Goal: Task Accomplishment & Management: Complete application form

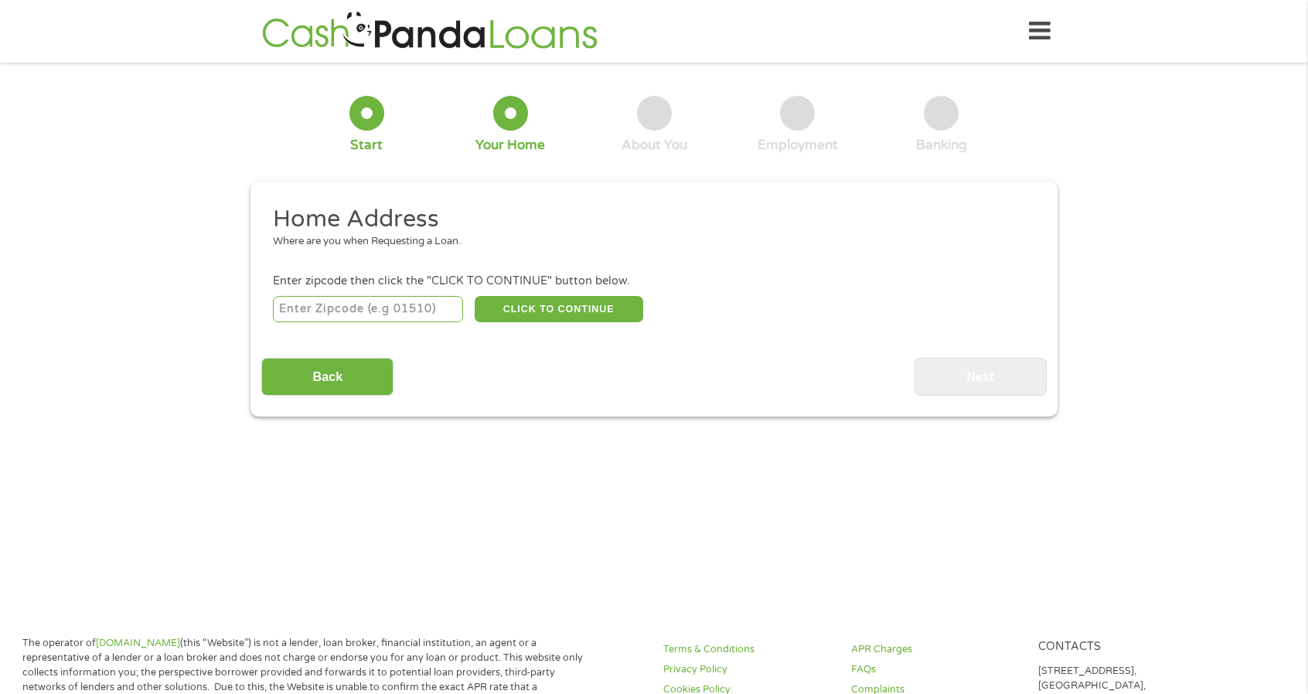
click at [357, 306] on input "number" at bounding box center [368, 309] width 191 height 26
type input "77068"
click at [597, 307] on button "CLICK TO CONTINUE" at bounding box center [558, 309] width 168 height 26
type input "77068"
type input "[GEOGRAPHIC_DATA]"
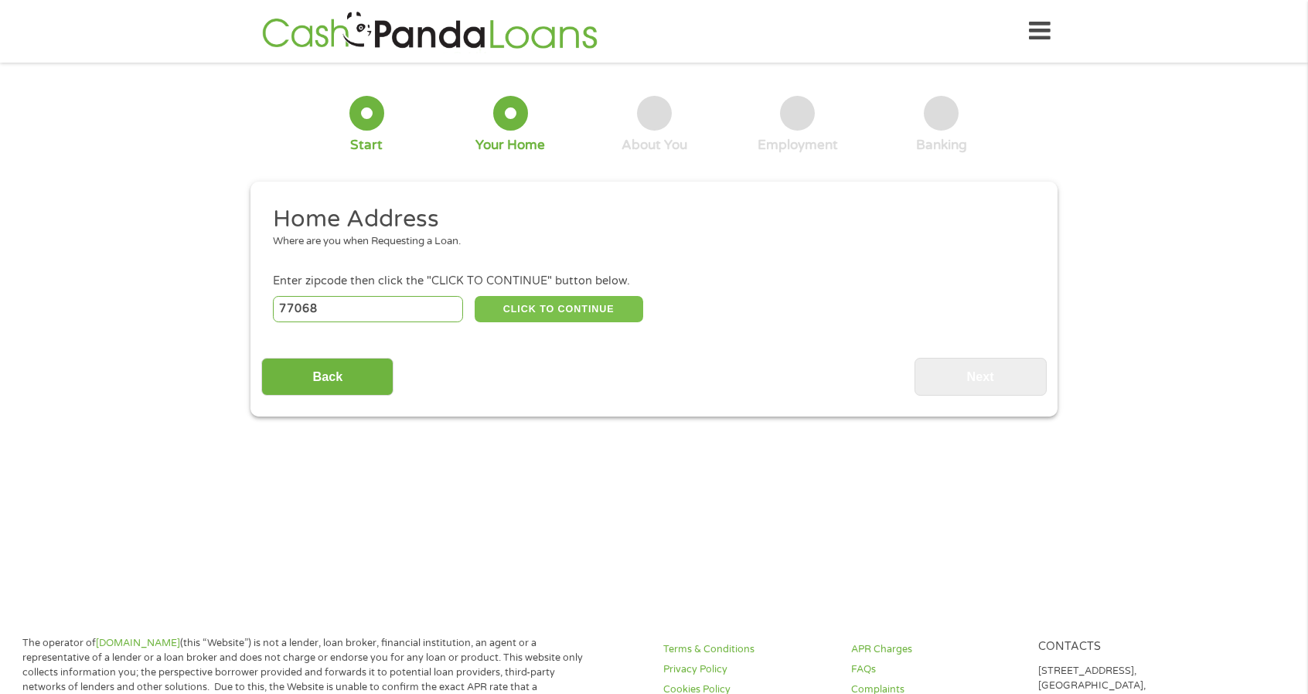
select select "[US_STATE]"
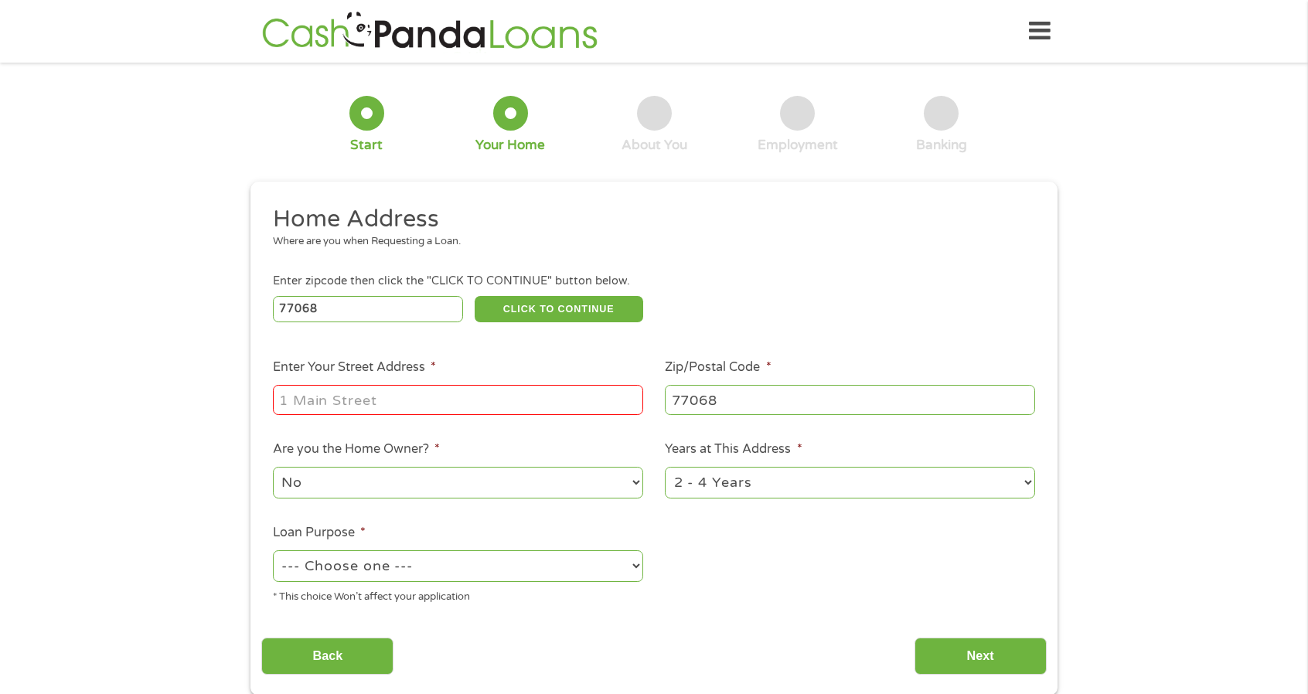
click at [444, 400] on input "Enter Your Street Address *" at bounding box center [458, 399] width 370 height 29
type input "[STREET_ADDRESS][PERSON_NAME]"
click at [440, 477] on select "No Yes" at bounding box center [458, 483] width 370 height 32
click at [794, 478] on select "1 Year or less 1 - 2 Years 2 - 4 Years Over 4 Years" at bounding box center [850, 483] width 370 height 32
select select "60months"
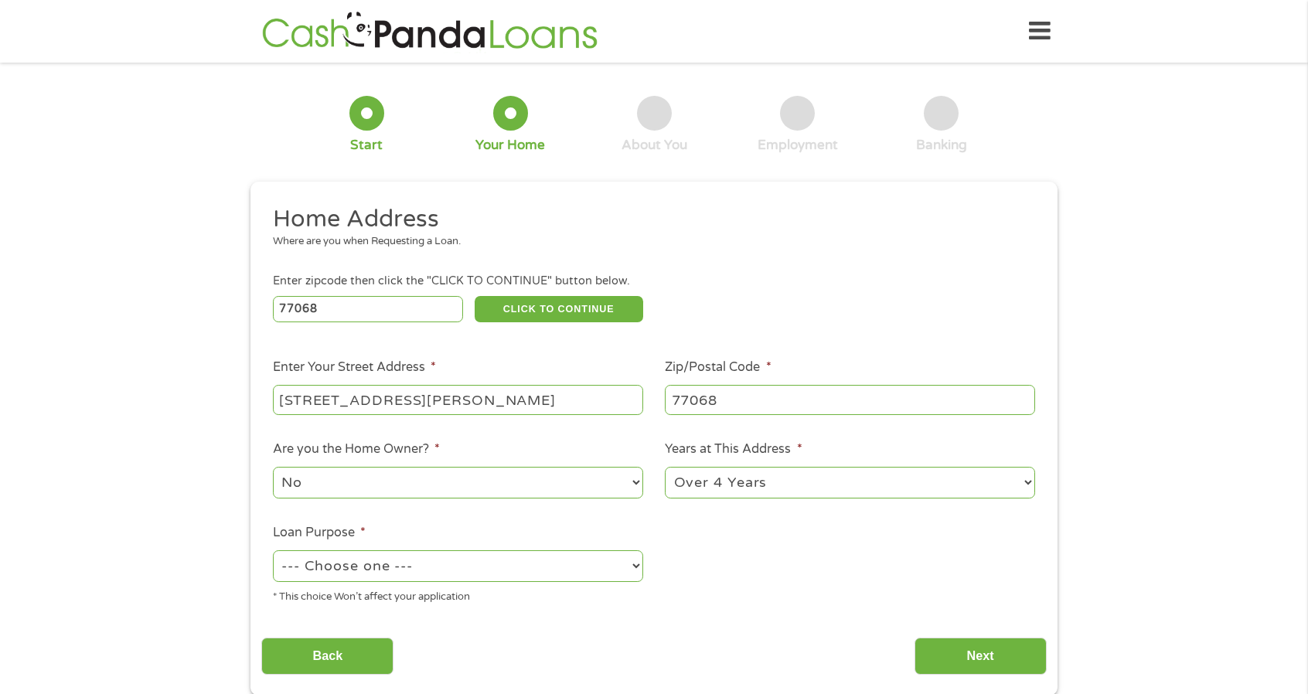
click at [665, 468] on select "1 Year or less 1 - 2 Years 2 - 4 Years Over 4 Years" at bounding box center [850, 483] width 370 height 32
click at [421, 562] on select "--- Choose one --- Pay Bills Debt Consolidation Home Improvement Major Purchase…" at bounding box center [458, 566] width 370 height 32
select select "other"
click at [273, 551] on select "--- Choose one --- Pay Bills Debt Consolidation Home Improvement Major Purchase…" at bounding box center [458, 566] width 370 height 32
click at [981, 655] on input "Next" at bounding box center [980, 657] width 132 height 38
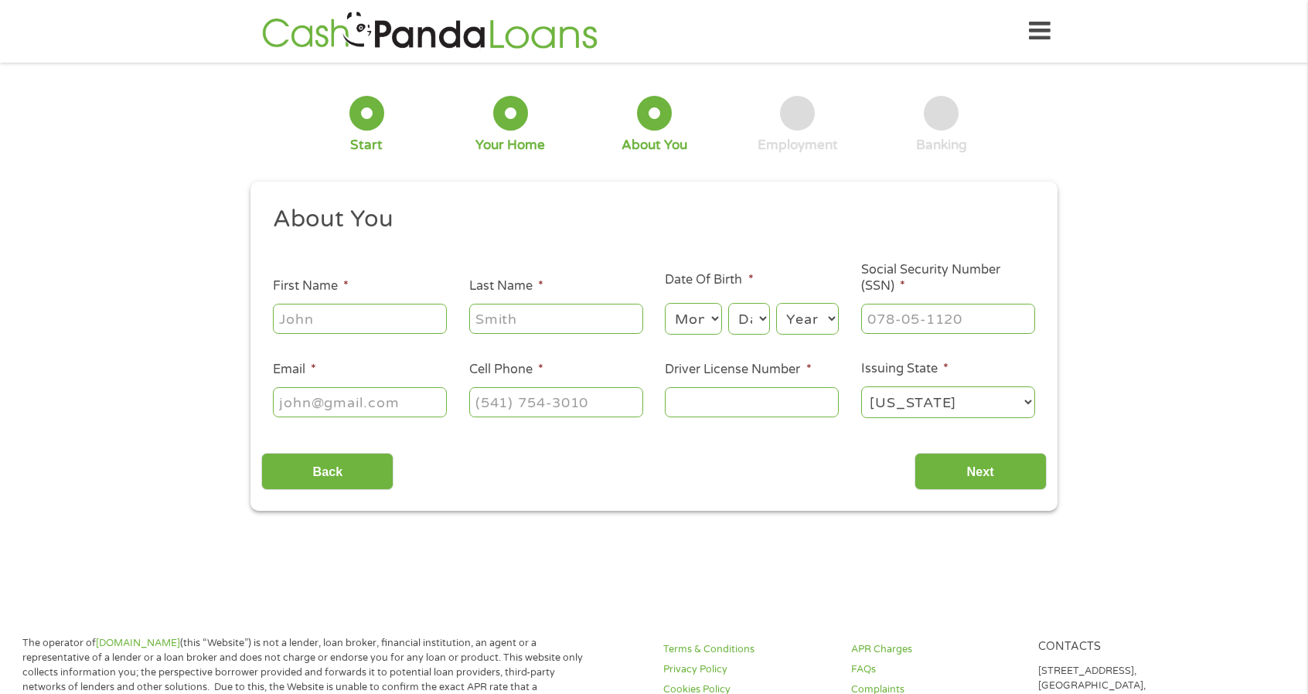
scroll to position [6, 6]
click at [361, 321] on input "First Name *" at bounding box center [360, 318] width 174 height 29
type input "[PERSON_NAME]"
type input "[EMAIL_ADDRESS][DOMAIN_NAME]"
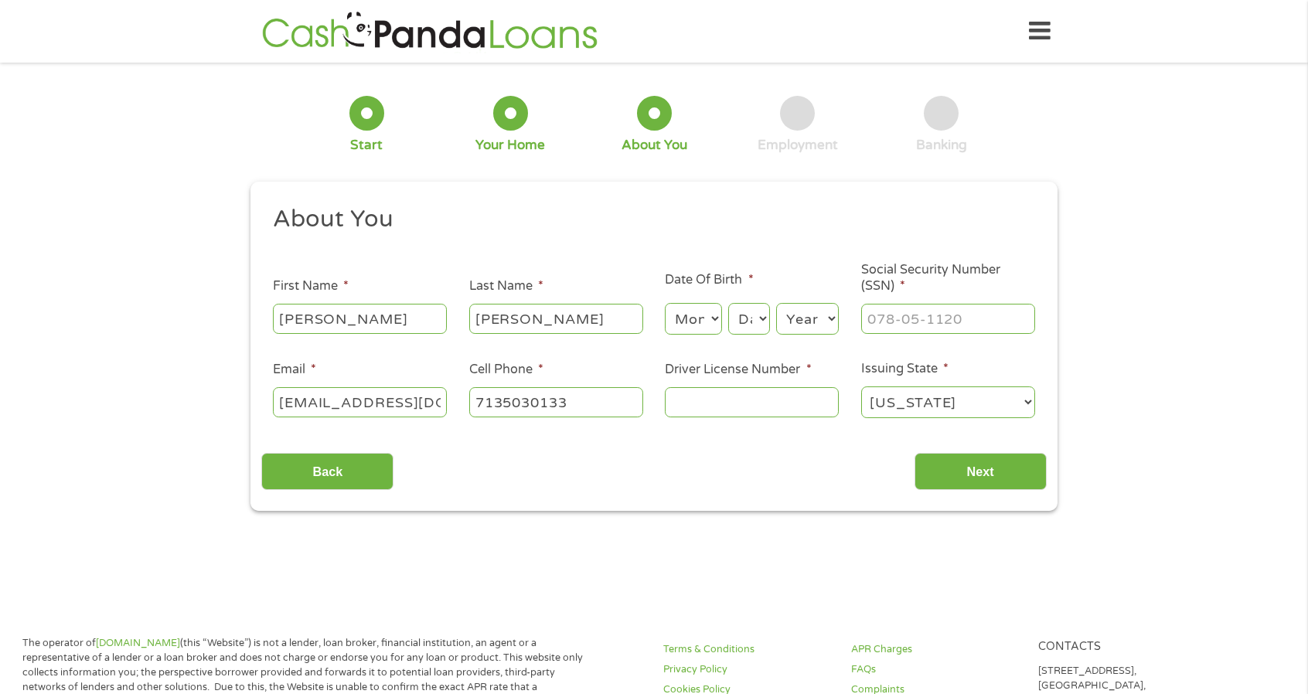
type input "[PHONE_NUMBER]"
click at [683, 319] on select "Month 1 2 3 4 5 6 7 8 9 10 11 12" at bounding box center [693, 319] width 56 height 32
select select "3"
click at [665, 304] on select "Month 1 2 3 4 5 6 7 8 9 10 11 12" at bounding box center [693, 319] width 56 height 32
click at [742, 325] on select "Day 1 2 3 4 5 6 7 8 9 10 11 12 13 14 15 16 17 18 19 20 21 22 23 24 25 26 27 28 …" at bounding box center [749, 319] width 42 height 32
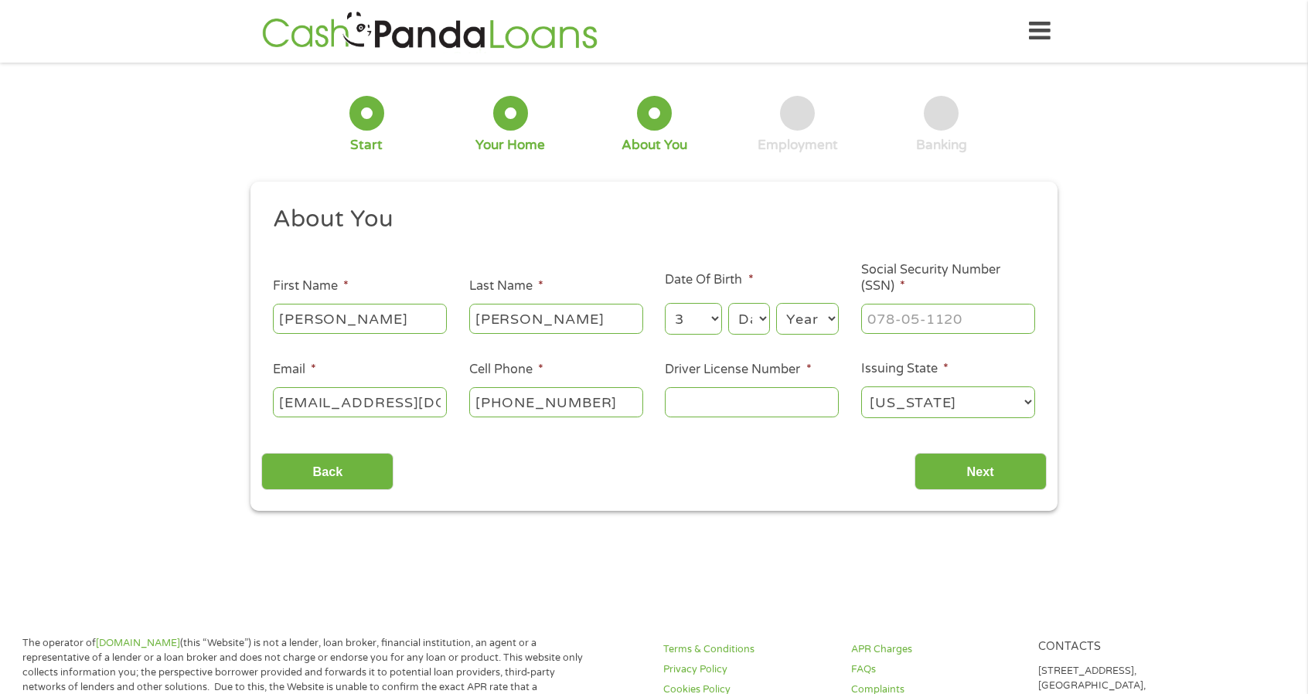
select select "7"
click at [728, 304] on select "Day 1 2 3 4 5 6 7 8 9 10 11 12 13 14 15 16 17 18 19 20 21 22 23 24 25 26 27 28 …" at bounding box center [749, 319] width 42 height 32
click at [810, 313] on select "Year [DATE] 2006 2005 2004 2003 2002 2001 2000 1999 1998 1997 1996 1995 1994 19…" at bounding box center [807, 319] width 63 height 32
select select "1988"
click at [776, 304] on select "Year [DATE] 2006 2005 2004 2003 2002 2001 2000 1999 1998 1997 1996 1995 1994 19…" at bounding box center [807, 319] width 63 height 32
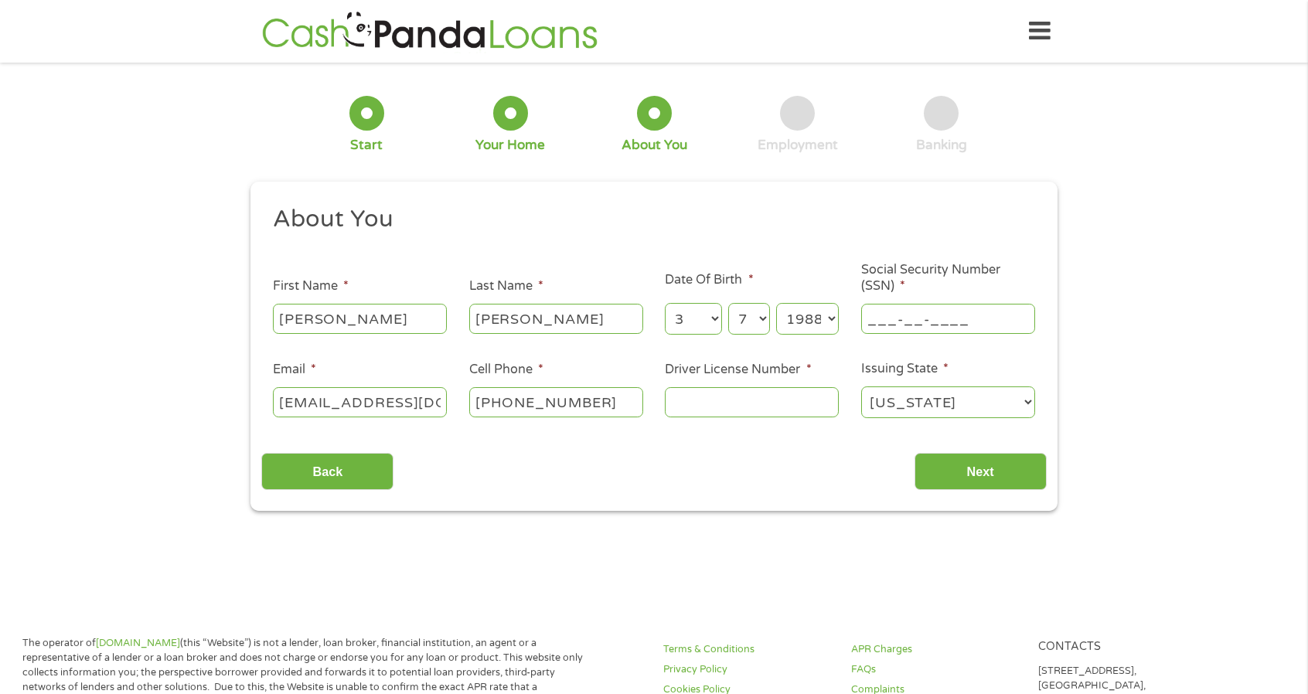
click at [961, 324] on input "___-__-____" at bounding box center [948, 318] width 174 height 29
type input "612-14-1118"
click at [781, 395] on input "Driver License Number *" at bounding box center [752, 401] width 174 height 29
click at [777, 387] on input "25102" at bounding box center [752, 401] width 174 height 29
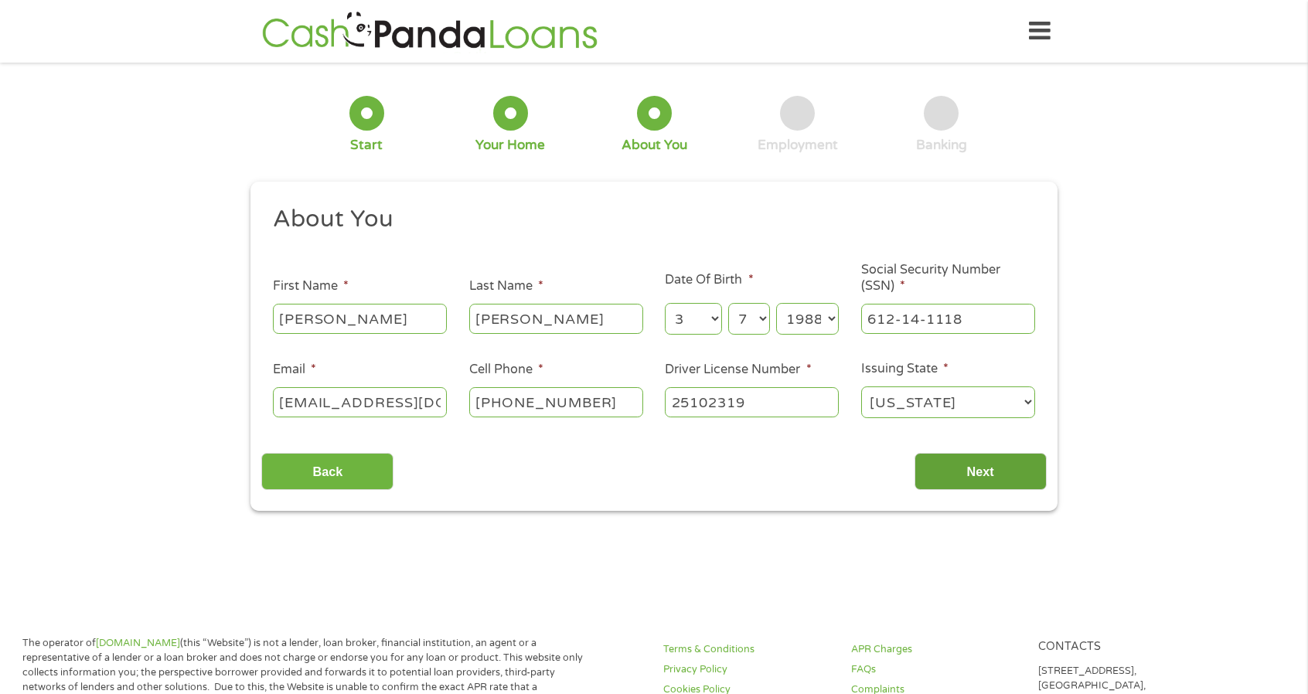
type input "25102319"
click at [995, 480] on input "Next" at bounding box center [980, 472] width 132 height 38
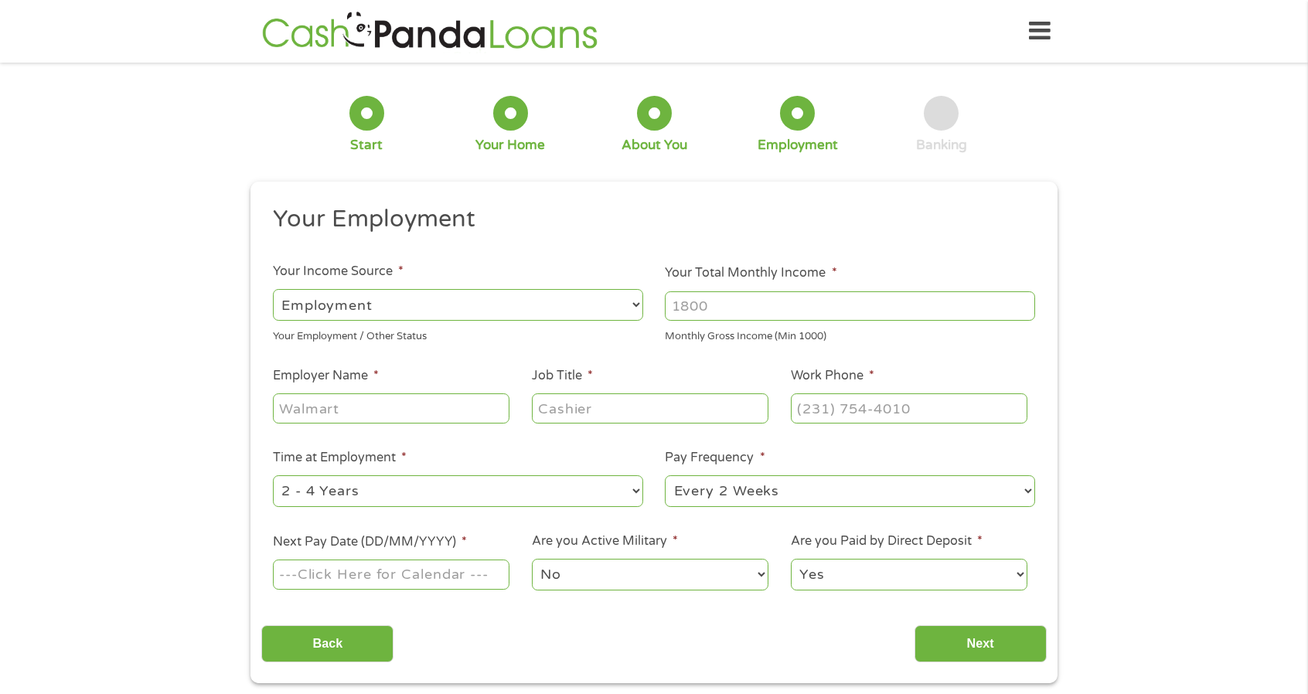
click at [839, 304] on input "Your Total Monthly Income *" at bounding box center [850, 305] width 370 height 29
drag, startPoint x: 795, startPoint y: 305, endPoint x: 502, endPoint y: 328, distance: 293.8
click at [502, 328] on ul "Your Employment Your Income Source * --- Choose one --- Employment [DEMOGRAPHIC…" at bounding box center [653, 404] width 784 height 400
type input "5500"
click at [318, 409] on input "Employer Name *" at bounding box center [391, 407] width 236 height 29
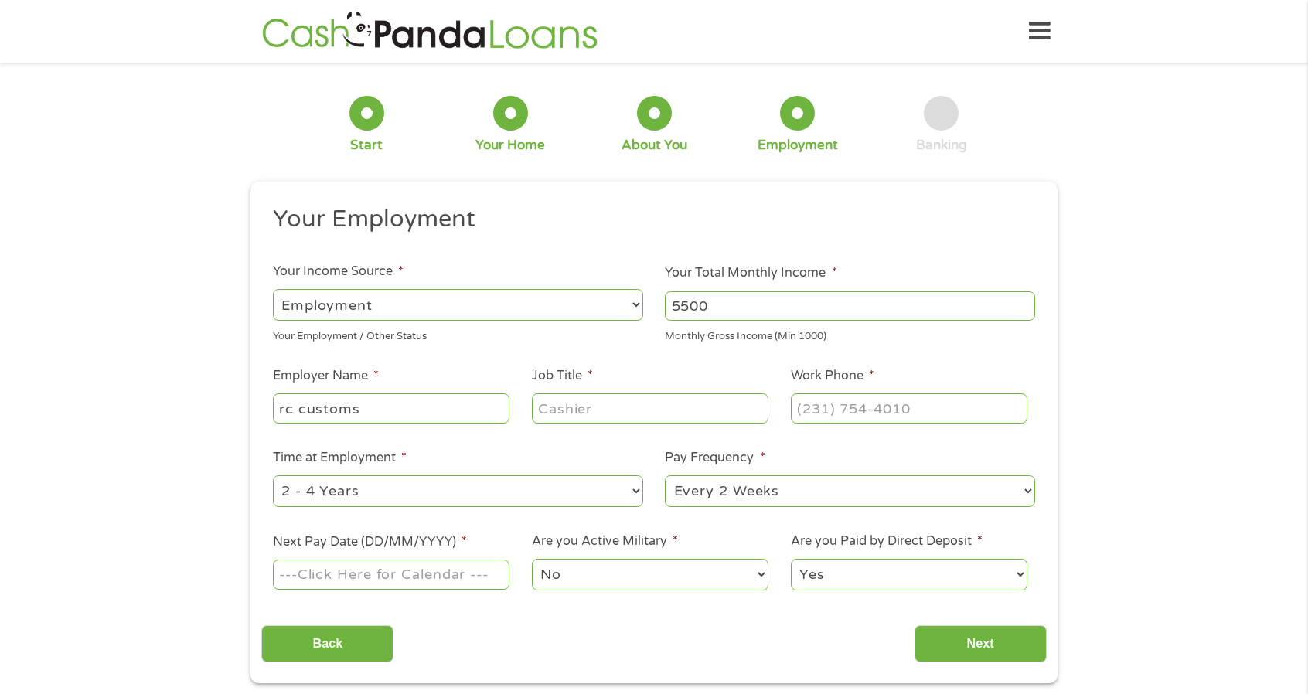
type input "rc customs"
click at [597, 408] on input "Job Title *" at bounding box center [650, 407] width 236 height 29
type input "administrative manager"
click at [872, 418] on input "(___) ___-____" at bounding box center [909, 407] width 236 height 29
drag, startPoint x: 940, startPoint y: 410, endPoint x: 652, endPoint y: 417, distance: 287.5
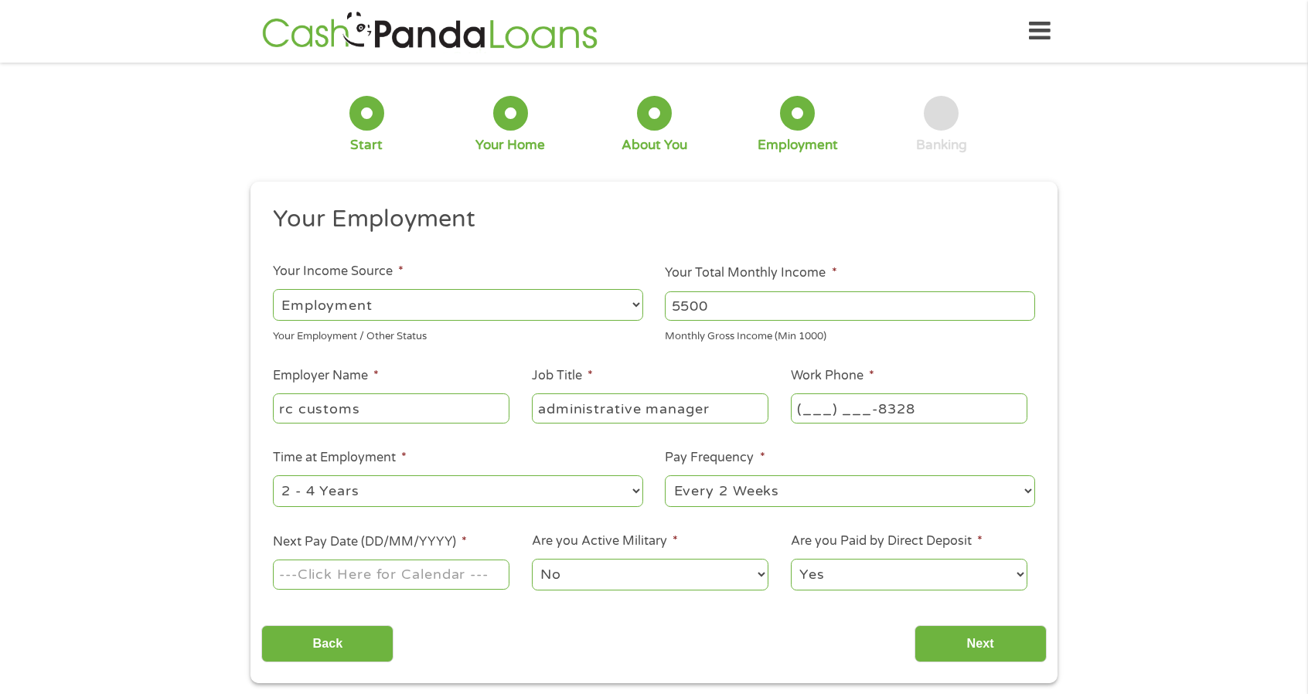
click at [652, 417] on ul "Your Employment Your Income Source * --- Choose one --- Employment [DEMOGRAPHIC…" at bounding box center [653, 404] width 784 height 400
type input "[PHONE_NUMBER]"
click at [487, 491] on select "--- Choose one --- 1 Year or less 1 - 2 Years 2 - 4 Years Over 4 Years" at bounding box center [458, 491] width 370 height 32
click at [540, 448] on li "Time at Employment * --- Choose one --- 1 Year or less 1 - 2 Years 2 - 4 Years …" at bounding box center [457, 478] width 393 height 61
click at [743, 488] on select "--- Choose one --- Every 2 Weeks Every Week Monthly Semi-Monthly" at bounding box center [850, 491] width 370 height 32
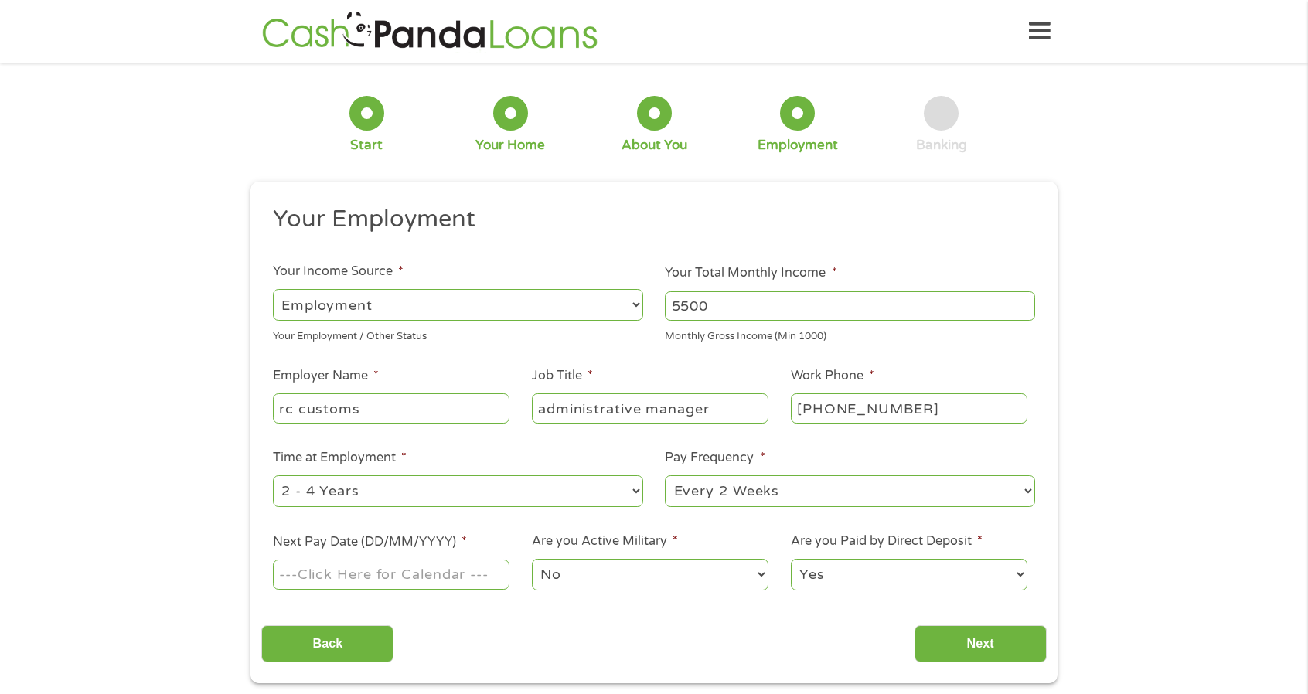
select select "weekly"
click at [665, 475] on select "--- Choose one --- Every 2 Weeks Every Week Monthly Semi-Monthly" at bounding box center [850, 491] width 370 height 32
click at [400, 576] on input "Next Pay Date (DD/MM/YYYY) *" at bounding box center [391, 573] width 236 height 29
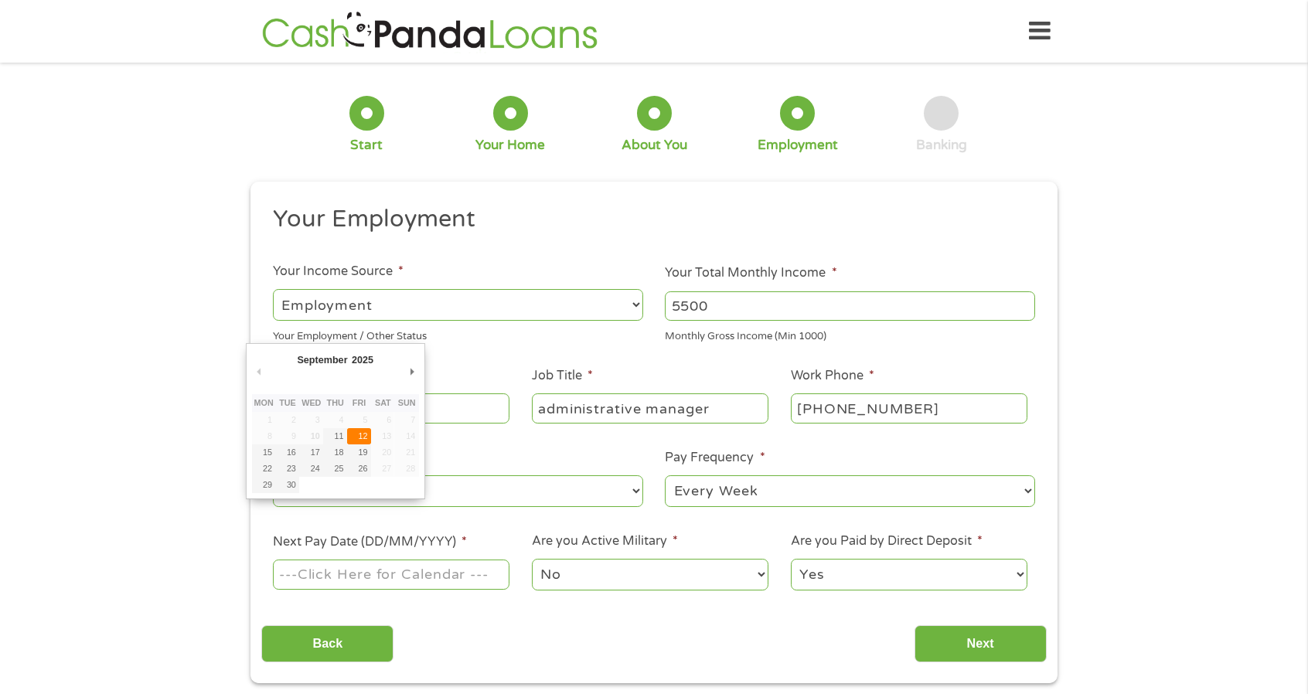
type input "[DATE]"
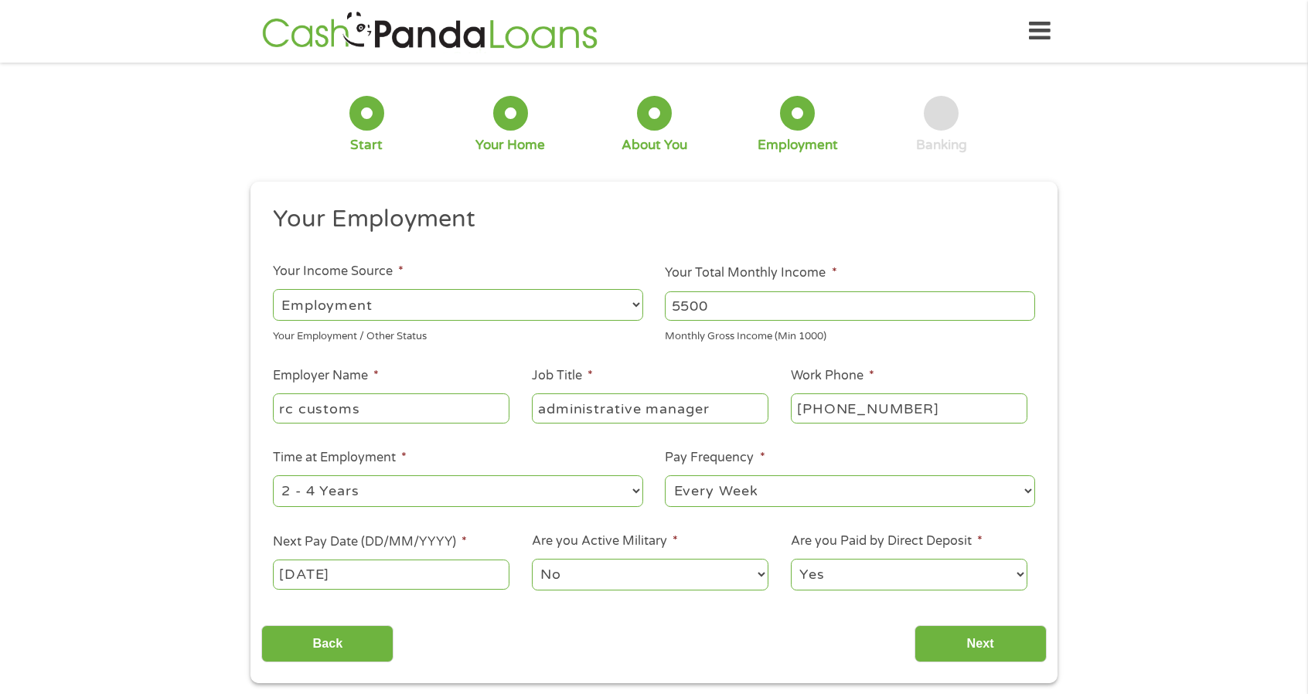
click at [916, 582] on select "Yes No" at bounding box center [909, 575] width 236 height 32
select select "0"
click at [791, 559] on select "Yes No" at bounding box center [909, 575] width 236 height 32
click at [967, 647] on input "Next" at bounding box center [980, 644] width 132 height 38
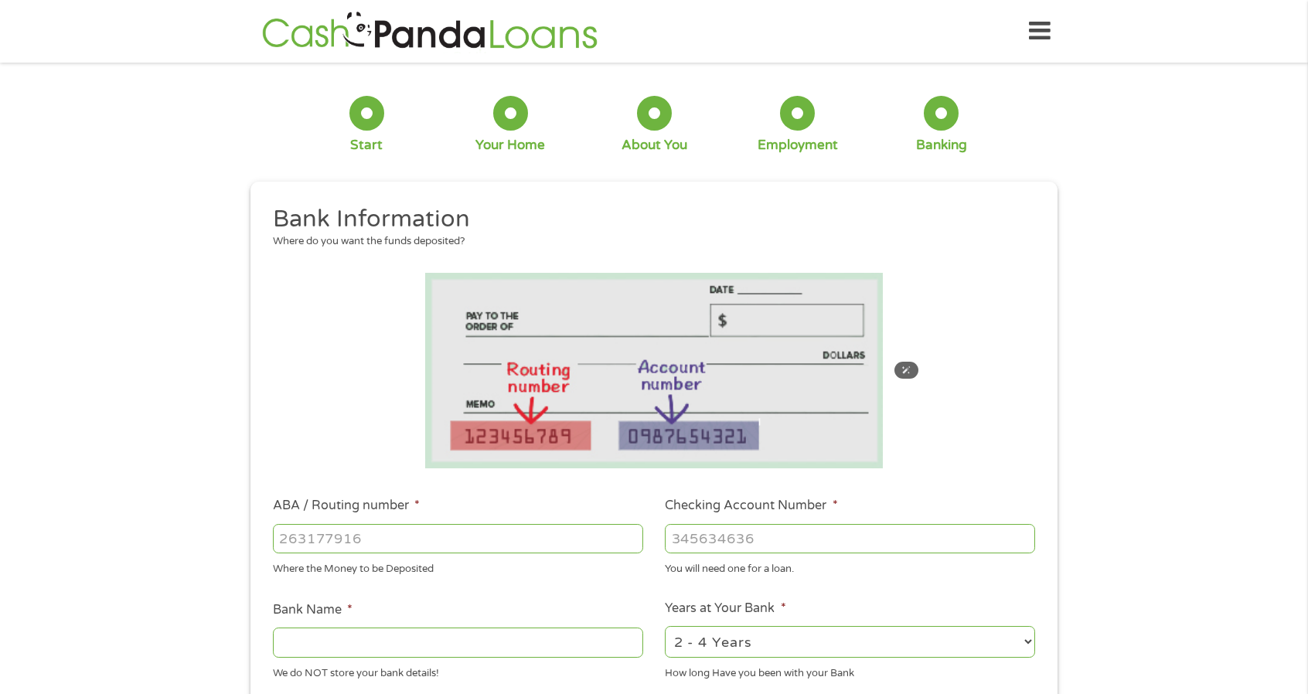
scroll to position [155, 0]
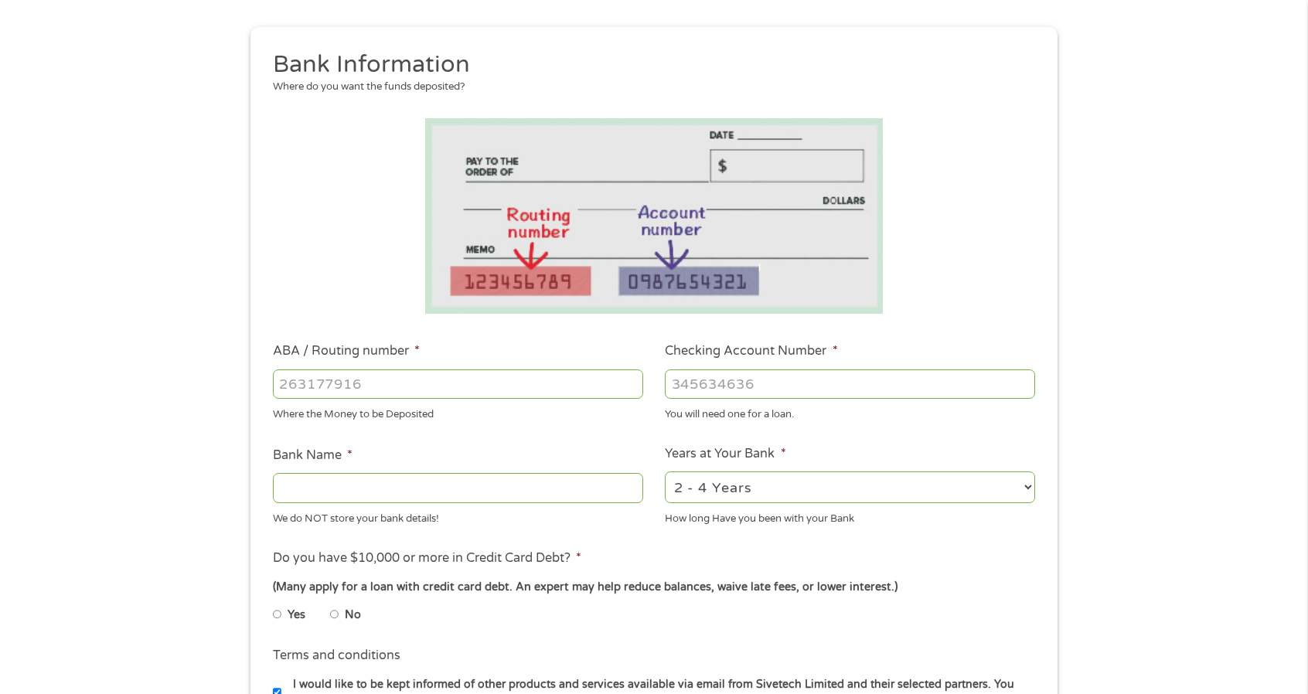
click at [385, 376] on input "ABA / Routing number *" at bounding box center [458, 383] width 370 height 29
type input "111000025"
type input "BANK OF AMERICA NA"
type input "111000025"
click at [708, 379] on input "Checking Account Number *" at bounding box center [850, 383] width 370 height 29
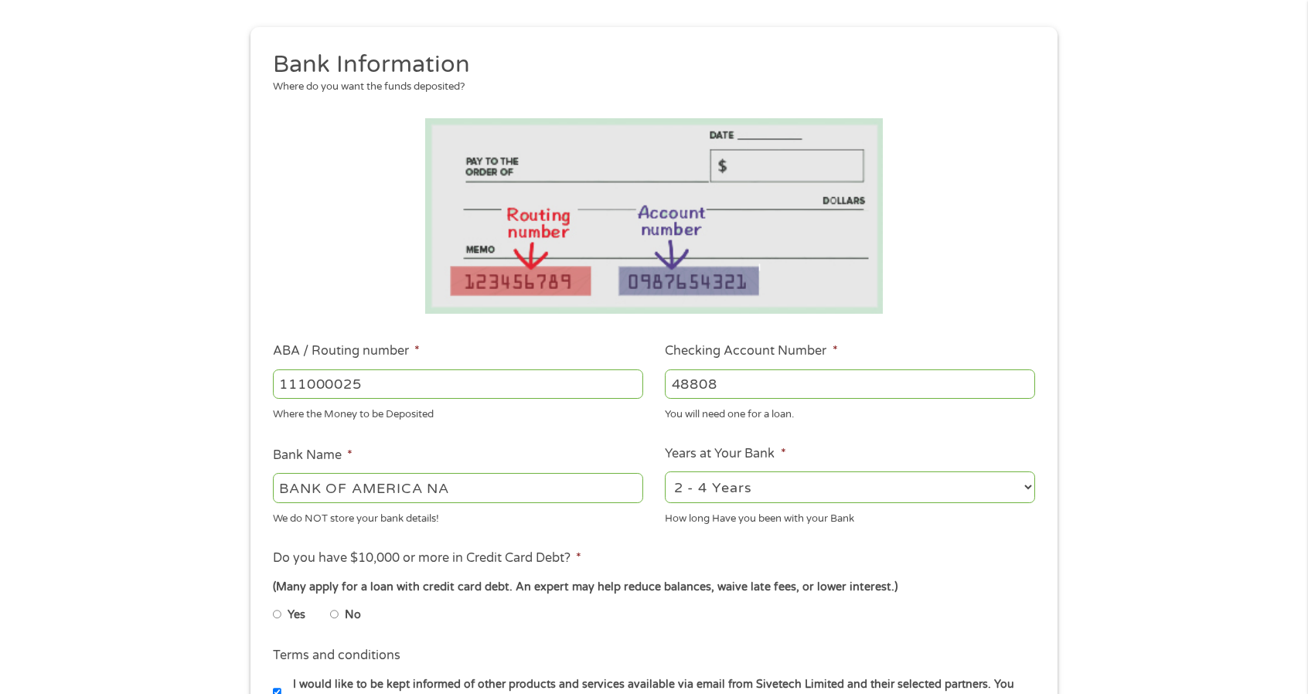
type input "488088"
click at [768, 389] on input "Checking Account Number *" at bounding box center [850, 383] width 370 height 29
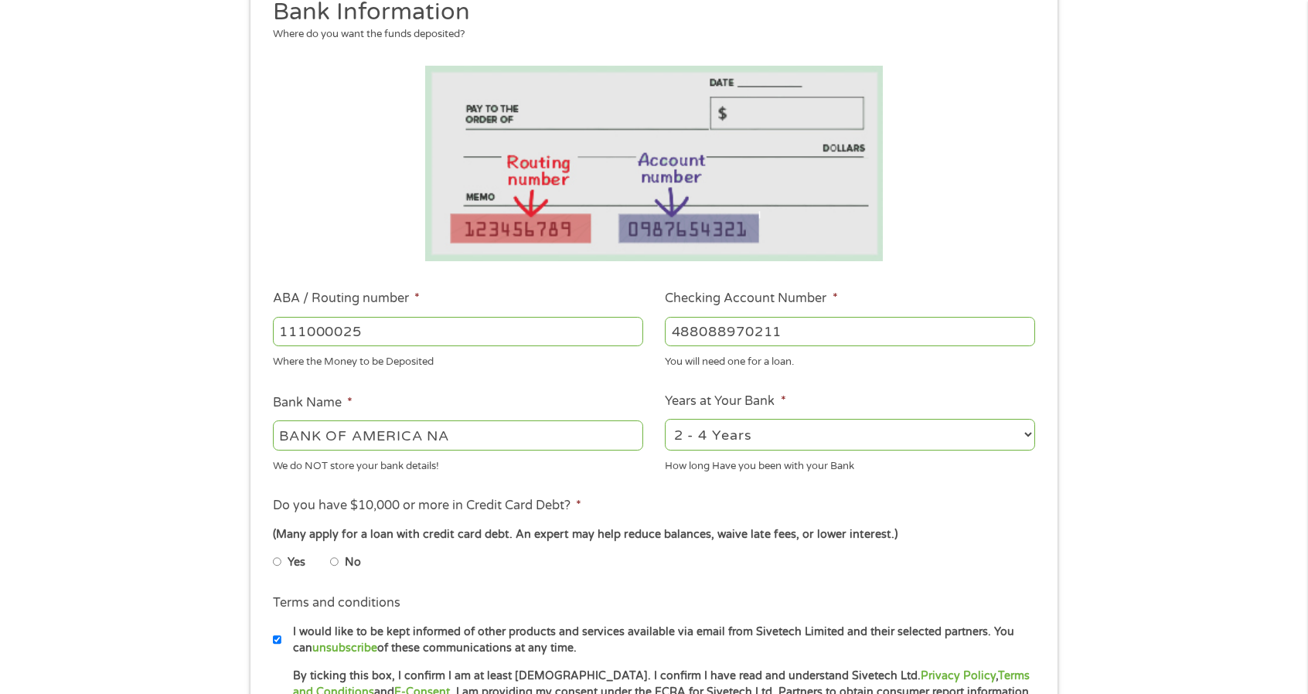
scroll to position [232, 0]
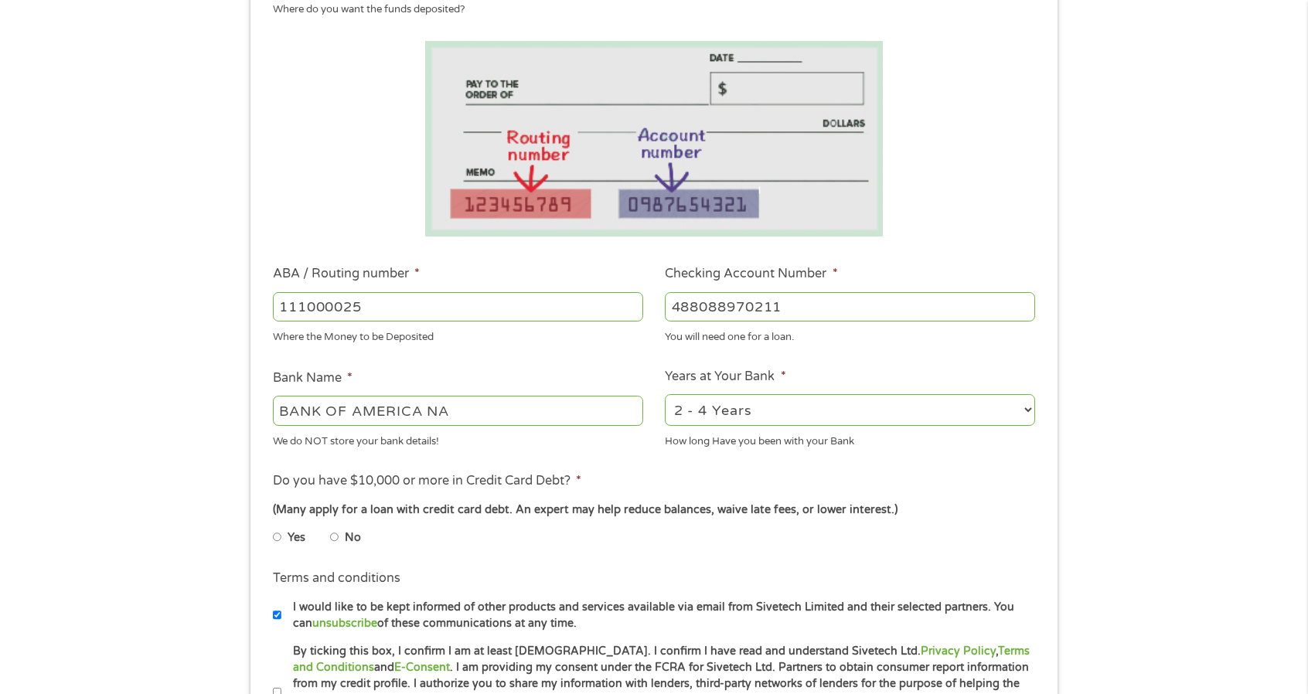
type input "488088970211"
click at [745, 425] on select "2 - 4 Years 6 - 12 Months 1 - 2 Years Over 4 Years" at bounding box center [850, 410] width 370 height 32
select select "60months"
click at [665, 395] on select "2 - 4 Years 6 - 12 Months 1 - 2 Years Over 4 Years" at bounding box center [850, 410] width 370 height 32
click at [655, 447] on li "Years at Your Bank * 2 - 4 Years 6 - 12 Months 1 - 2 Years Over 4 Years How lon…" at bounding box center [850, 408] width 393 height 82
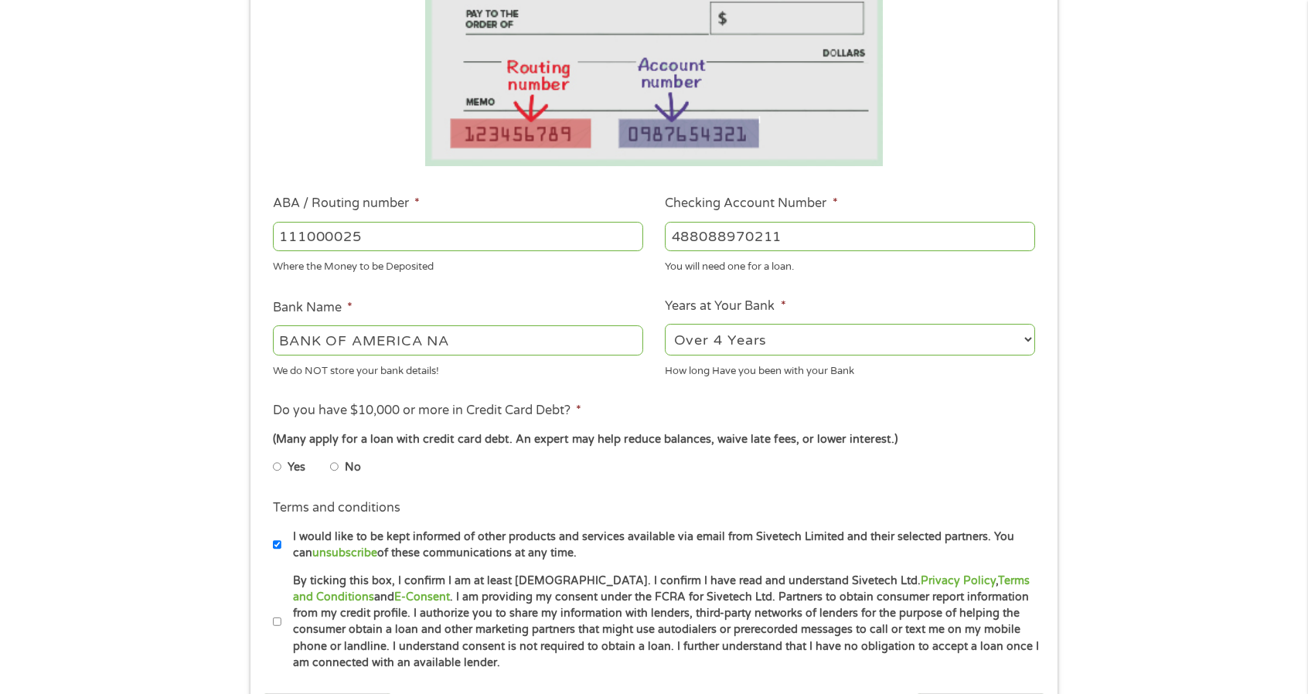
scroll to position [386, 0]
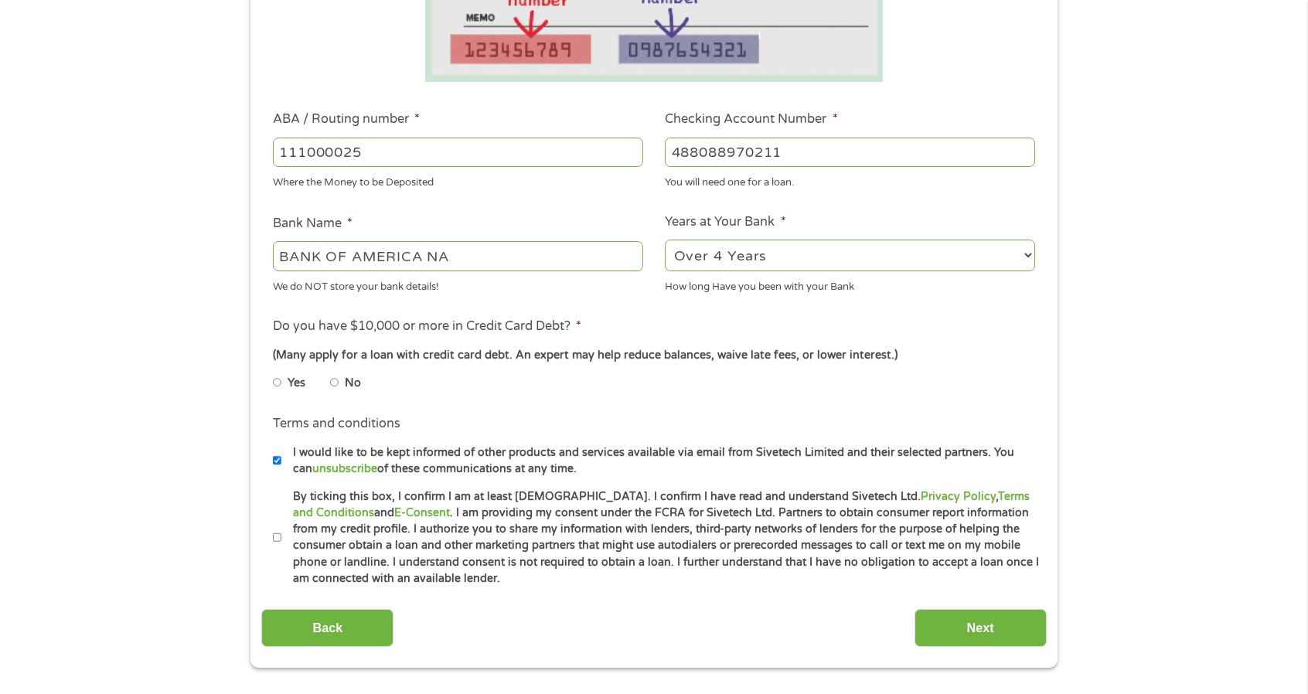
click at [335, 379] on input "No" at bounding box center [334, 382] width 9 height 25
radio input "true"
click at [277, 463] on input "I would like to be kept informed of other products and services available via e…" at bounding box center [277, 460] width 9 height 25
checkbox input "false"
click at [989, 624] on input "Next" at bounding box center [980, 628] width 132 height 38
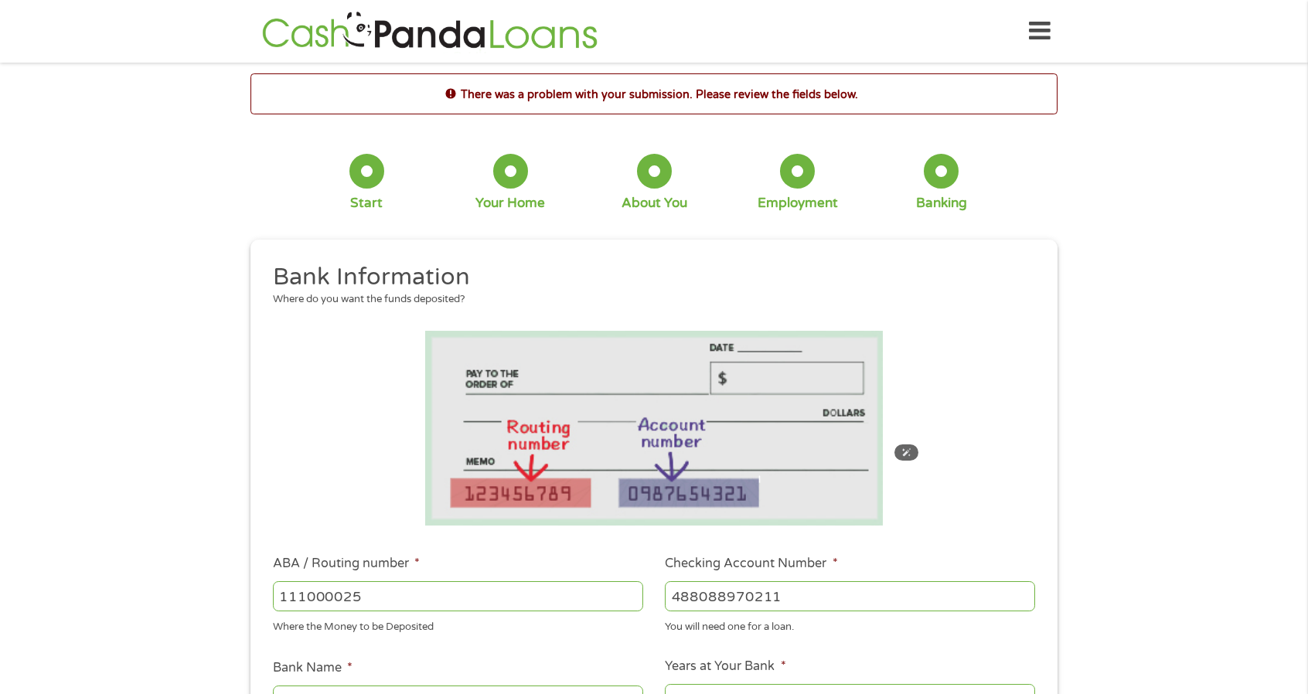
scroll to position [464, 0]
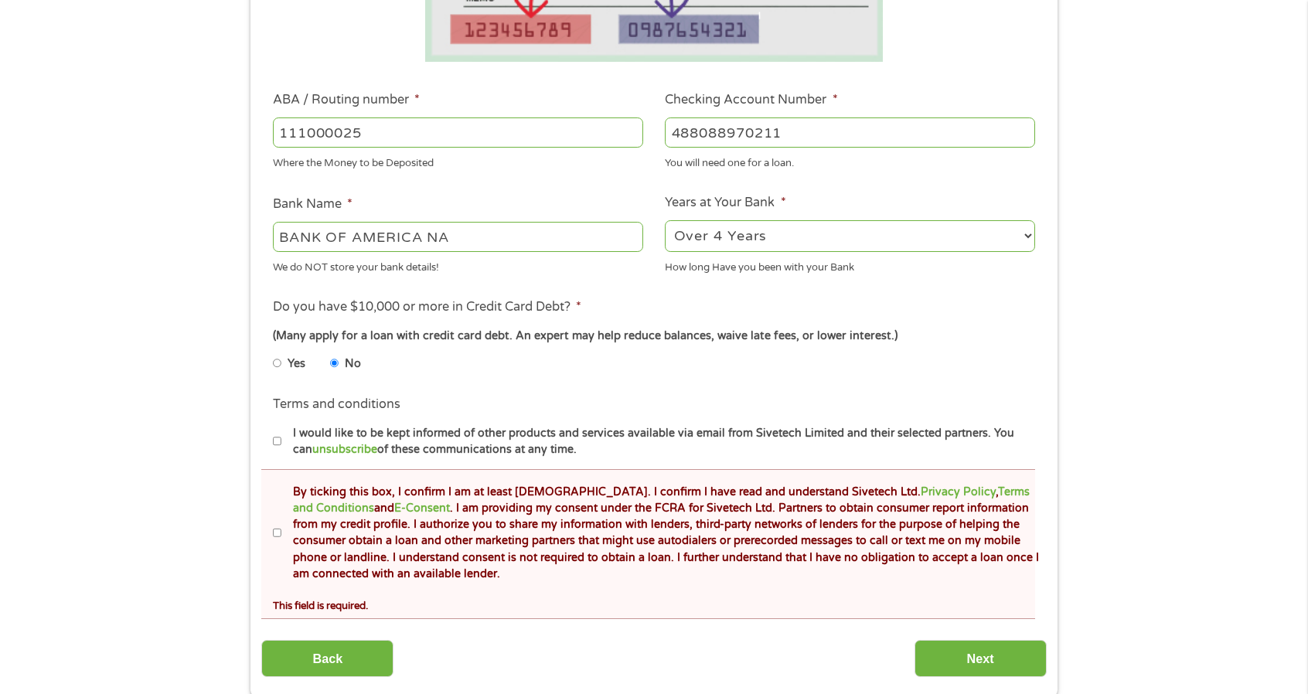
click at [277, 537] on input "By ticking this box, I confirm I am at least [DEMOGRAPHIC_DATA]. I confirm I ha…" at bounding box center [277, 533] width 9 height 25
checkbox input "true"
click at [1000, 660] on input "Next" at bounding box center [980, 659] width 132 height 38
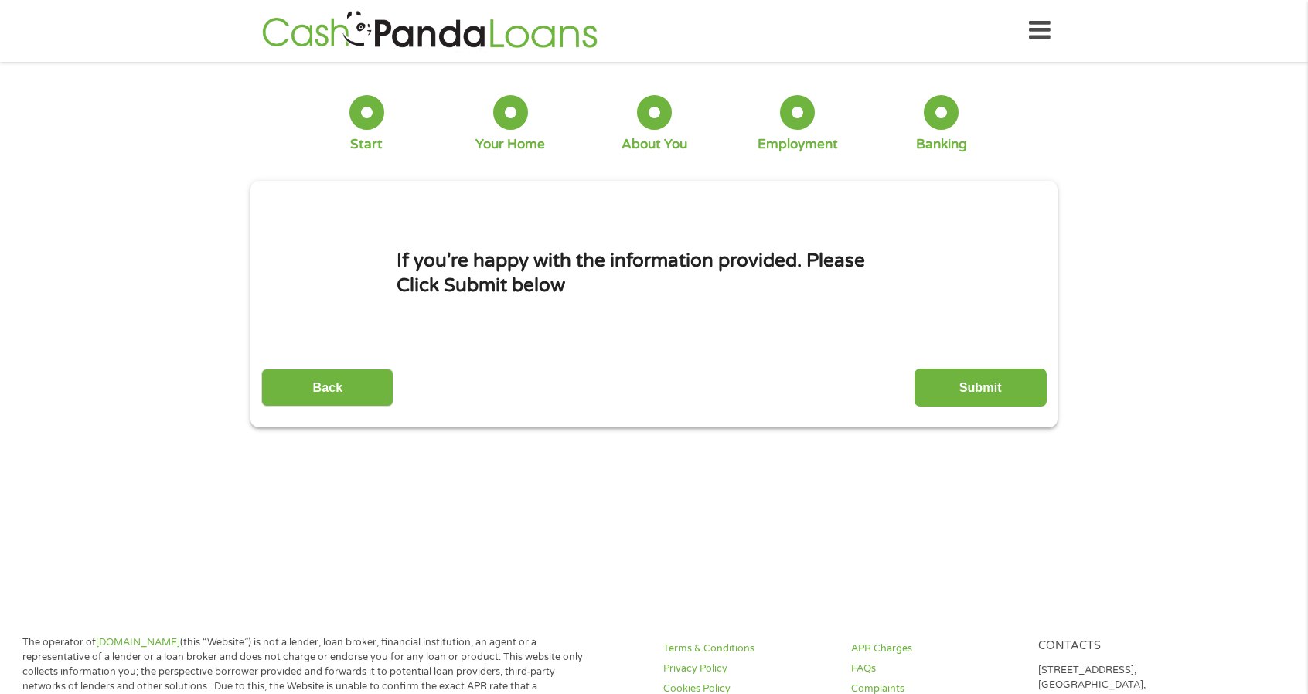
scroll to position [0, 0]
click at [982, 384] on input "Submit" at bounding box center [980, 388] width 132 height 38
